Goal: Task Accomplishment & Management: Use online tool/utility

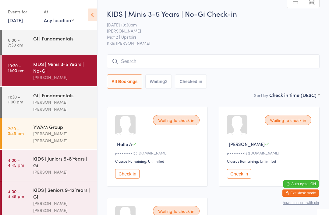
click at [190, 66] on input "search" at bounding box center [213, 62] width 213 height 14
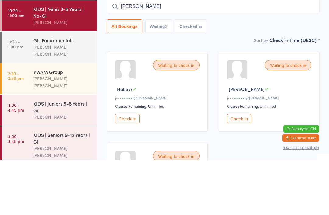
type input "[PERSON_NAME]"
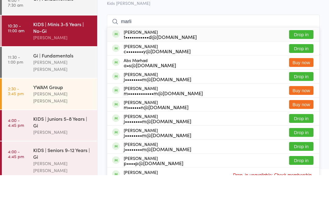
type input "marli"
click at [298, 70] on button "Drop in" at bounding box center [301, 74] width 24 height 9
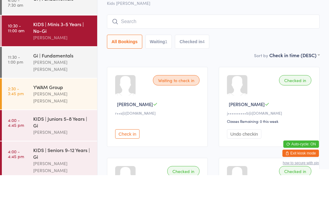
scroll to position [40, 0]
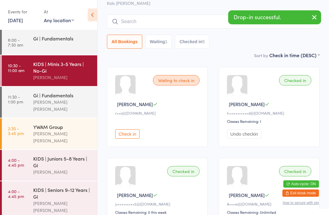
click at [125, 24] on input "search" at bounding box center [213, 22] width 213 height 14
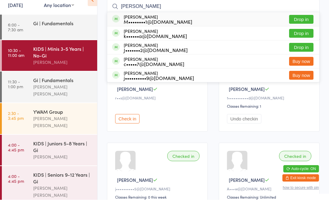
type input "[PERSON_NAME]"
click at [301, 44] on button "Drop in" at bounding box center [301, 48] width 24 height 9
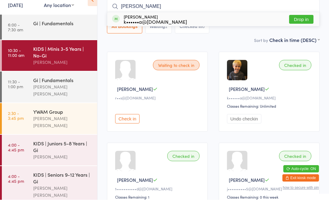
type input "[PERSON_NAME]"
click at [300, 30] on button "Drop in" at bounding box center [301, 34] width 24 height 9
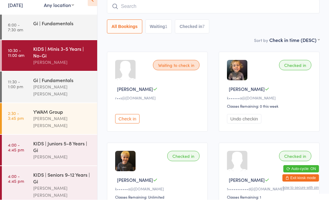
click at [58, 35] on div "Gi | Fundamentals" at bounding box center [62, 38] width 59 height 7
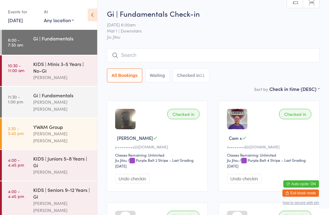
click at [235, 56] on input "search" at bounding box center [213, 55] width 213 height 14
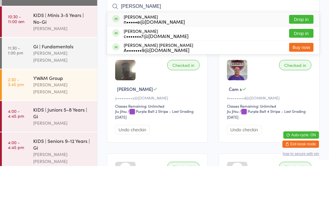
type input "[PERSON_NAME]"
click at [304, 78] on button "Drop in" at bounding box center [301, 82] width 24 height 9
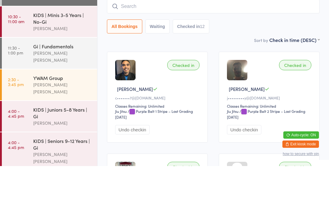
click at [74, 61] on div "KIDS | Minis 3-5 Years | No-Gi" at bounding box center [62, 67] width 59 height 13
